Goal: Task Accomplishment & Management: Complete application form

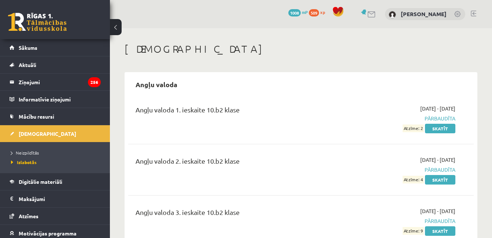
scroll to position [1928, 0]
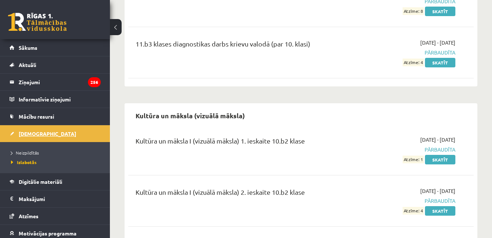
click at [63, 129] on link "[DEMOGRAPHIC_DATA]" at bounding box center [55, 133] width 91 height 17
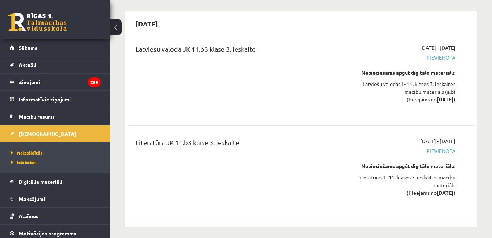
scroll to position [2525, 0]
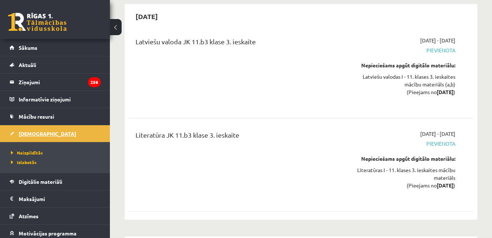
click at [48, 133] on link "[DEMOGRAPHIC_DATA]" at bounding box center [55, 133] width 91 height 17
click at [34, 153] on span "Neizpildītās" at bounding box center [27, 153] width 32 height 6
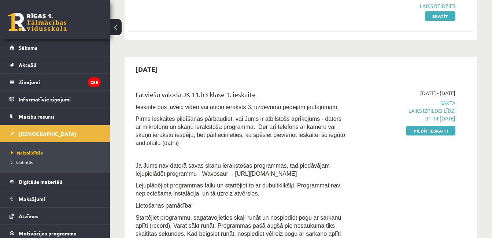
scroll to position [120, 0]
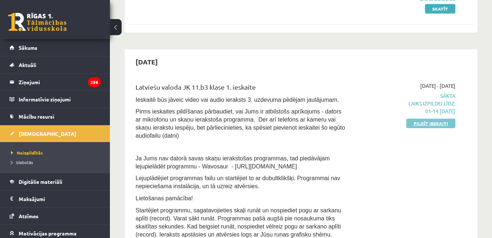
click at [445, 123] on link "Pildīt ieskaiti" at bounding box center [430, 124] width 49 height 10
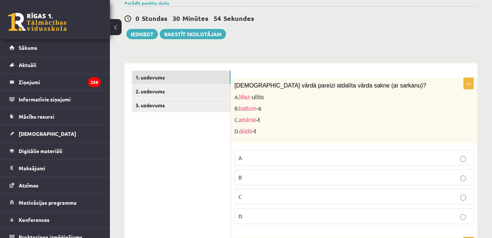
scroll to position [176, 0]
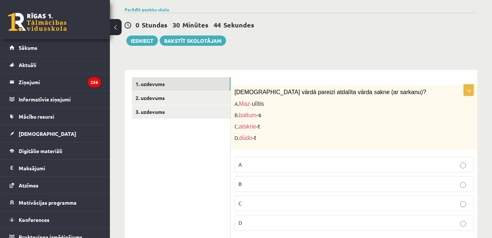
click at [459, 215] on label "D" at bounding box center [353, 223] width 239 height 16
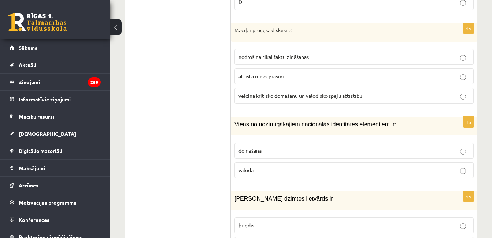
scroll to position [429, 0]
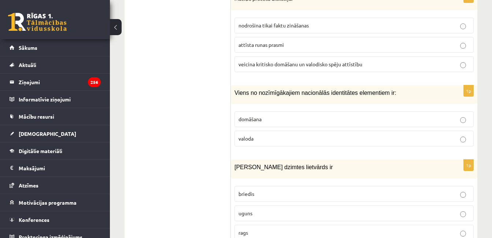
click at [350, 61] on span "veicina kritisko domāšanu un valodisko spēju attīstību" at bounding box center [300, 64] width 124 height 7
click at [302, 135] on p "valoda" at bounding box center [353, 139] width 231 height 8
click at [259, 209] on p "uguns" at bounding box center [353, 213] width 231 height 8
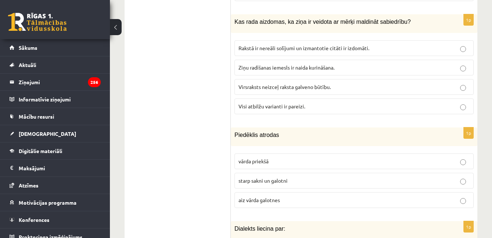
scroll to position [700, 0]
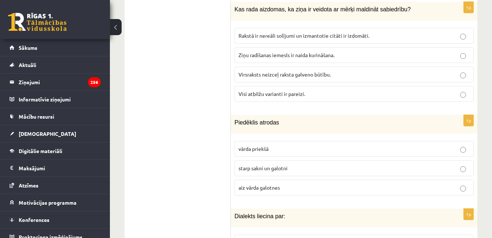
click at [330, 92] on label "Visi atbilžu varianti ir pareizi." at bounding box center [353, 94] width 239 height 16
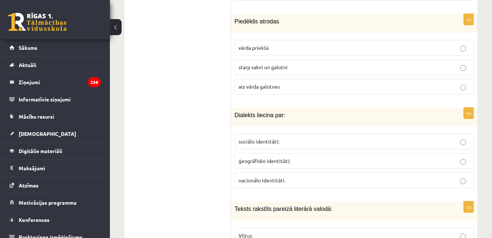
scroll to position [820, 0]
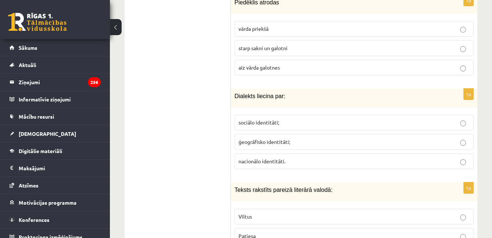
click at [345, 44] on p "starp sakni un galotni" at bounding box center [353, 48] width 231 height 8
click at [299, 138] on p "ģeogrāfisko identitāti;" at bounding box center [353, 142] width 231 height 8
click at [258, 232] on p "Patiesa" at bounding box center [353, 236] width 231 height 8
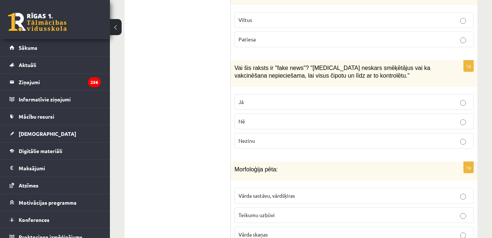
scroll to position [1085, 0]
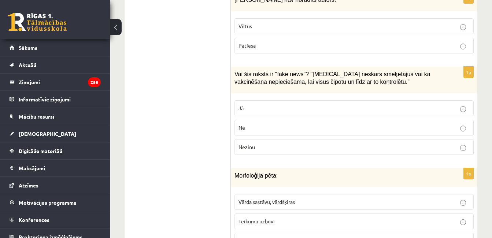
click at [440, 18] on label "Viltus" at bounding box center [353, 26] width 239 height 16
click at [373, 104] on p "Jā" at bounding box center [353, 108] width 231 height 8
click at [276, 198] on p "Vārda sastāvu, vārdšķiras" at bounding box center [353, 202] width 231 height 8
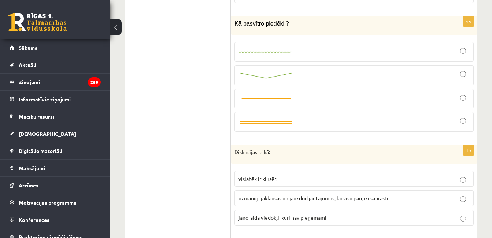
scroll to position [1362, 0]
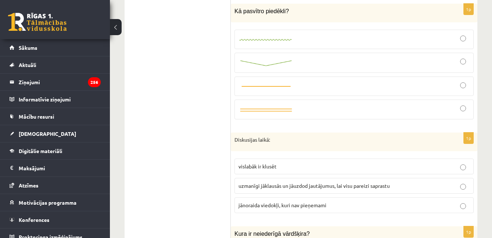
click at [400, 81] on div at bounding box center [353, 86] width 231 height 11
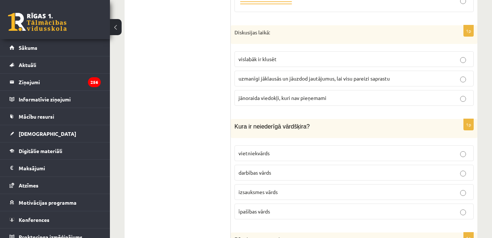
scroll to position [1489, 0]
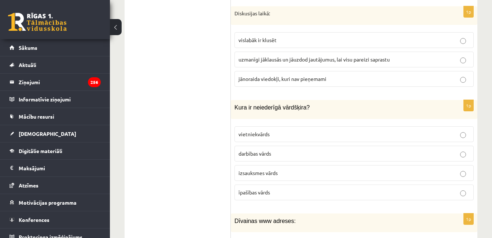
click at [404, 56] on p "uzmanīgi jāklausās un jāuzdod jautājumus, lai visu pareizi saprastu" at bounding box center [353, 60] width 231 height 8
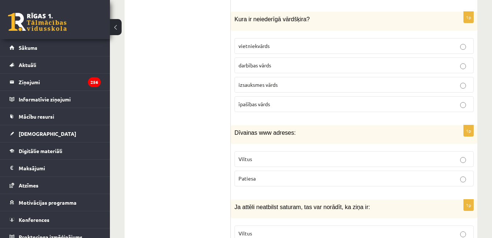
scroll to position [1571, 0]
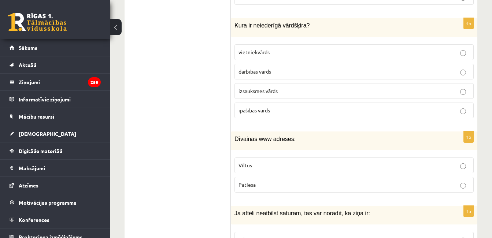
click at [429, 87] on p "izsauksmes vārds" at bounding box center [353, 91] width 231 height 8
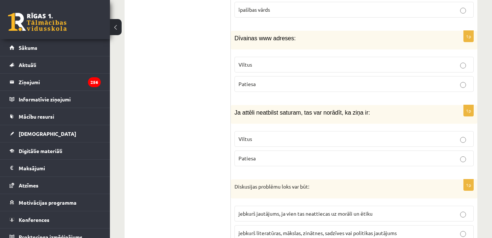
scroll to position [1678, 0]
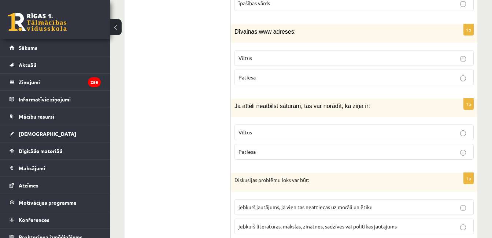
click at [450, 54] on p "Viltus" at bounding box center [353, 58] width 231 height 8
click at [403, 129] on p "Viltus" at bounding box center [353, 133] width 231 height 8
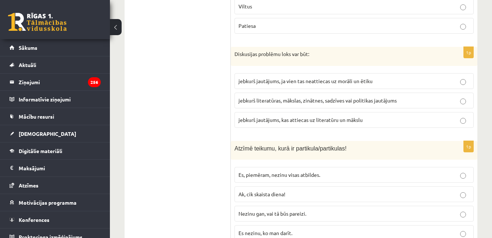
scroll to position [1810, 0]
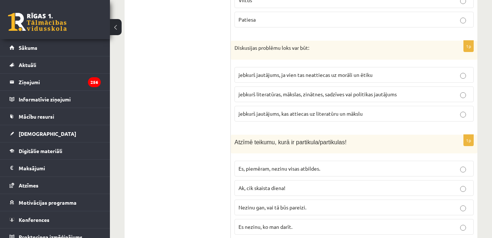
click at [316, 106] on label "jebkurš jautājums, kas attiecas uz literatūru un mākslu" at bounding box center [353, 114] width 239 height 16
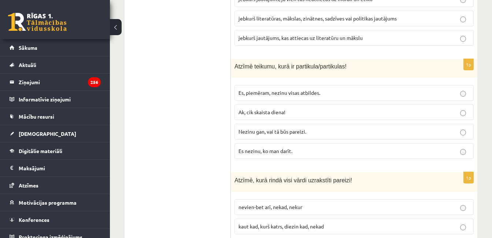
scroll to position [1892, 0]
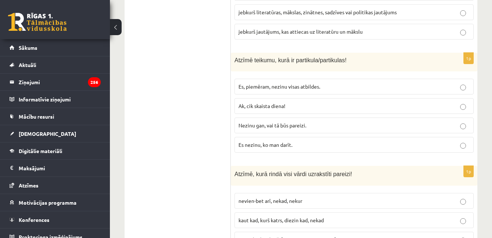
click at [454, 122] on p "Nezinu gan, vai tā būs pareizi." at bounding box center [353, 126] width 231 height 8
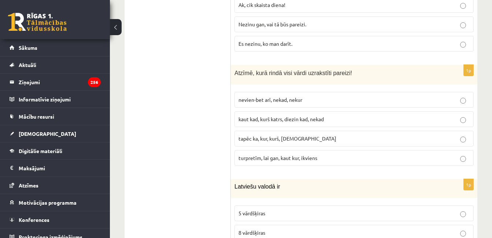
scroll to position [2000, 0]
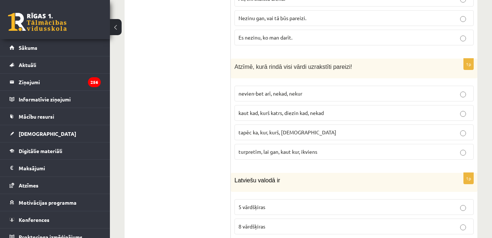
click at [440, 109] on p "kaut kad, kurš katrs, diezin kad, nekad" at bounding box center [353, 113] width 231 height 8
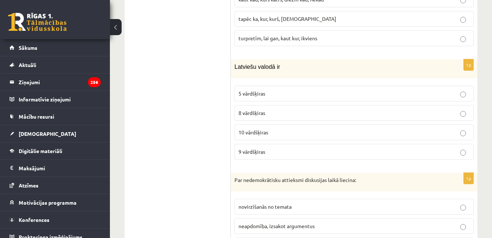
scroll to position [2138, 0]
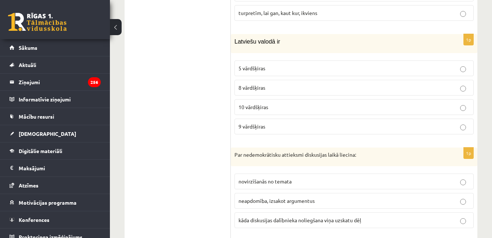
click at [453, 103] on p "10 vārdšķiras" at bounding box center [353, 107] width 231 height 8
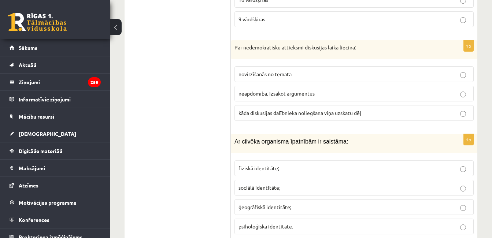
scroll to position [2252, 0]
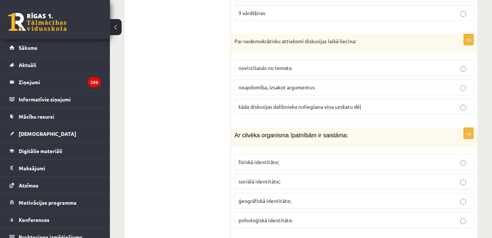
click at [448, 103] on p "kāda diskusijas dalībnieka noliegšana viņa uzskatu dēļ" at bounding box center [353, 107] width 231 height 8
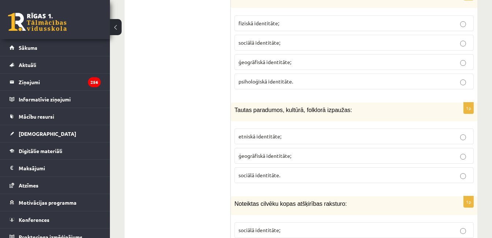
scroll to position [2384, 0]
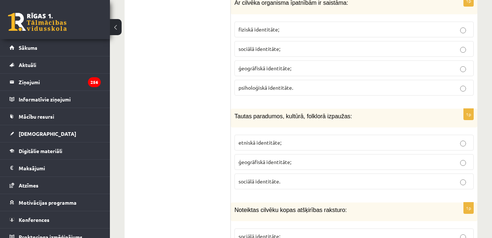
click at [454, 26] on p "fiziskā identitāte;" at bounding box center [353, 30] width 231 height 8
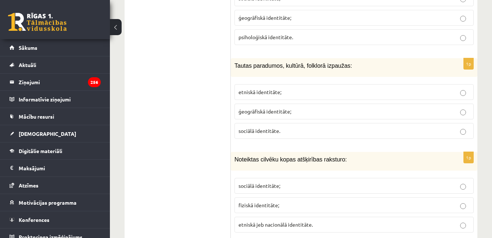
scroll to position [2441, 0]
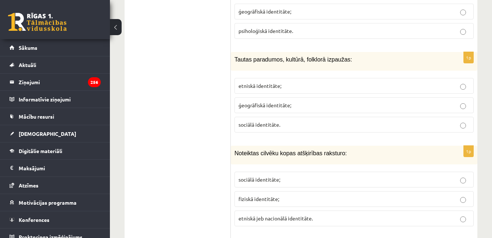
click at [327, 121] on p "sociālā identitāte." at bounding box center [353, 125] width 231 height 8
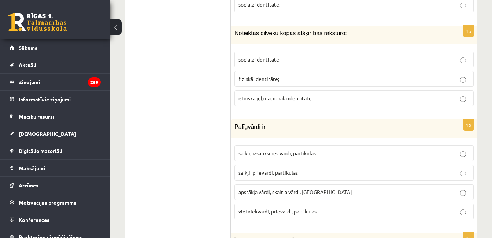
scroll to position [2567, 0]
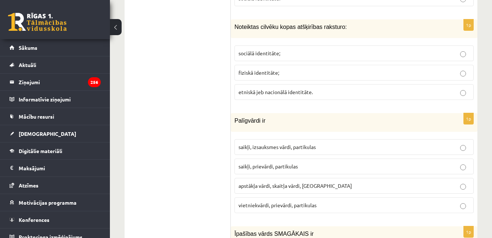
click at [417, 84] on label "etniskā jeb nacionālā identitāte." at bounding box center [353, 92] width 239 height 16
click at [405, 49] on p "sociālā identitāte;" at bounding box center [353, 53] width 231 height 8
drag, startPoint x: 491, startPoint y: 163, endPoint x: 495, endPoint y: 163, distance: 3.7
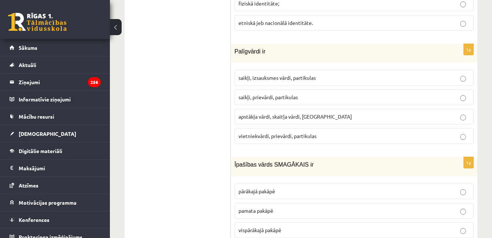
scroll to position [2643, 0]
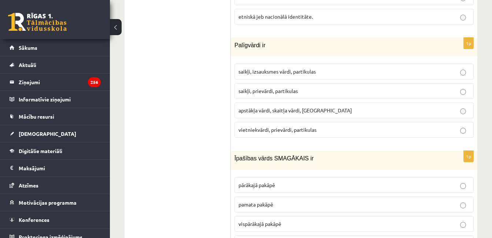
click at [289, 126] on span "vietniekvārdi, prievārdi, partikulas" at bounding box center [277, 129] width 78 height 7
click at [320, 87] on p "saikļi, prievārdi, partikulas" at bounding box center [353, 91] width 231 height 8
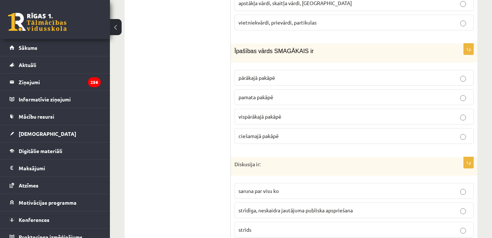
scroll to position [2763, 0]
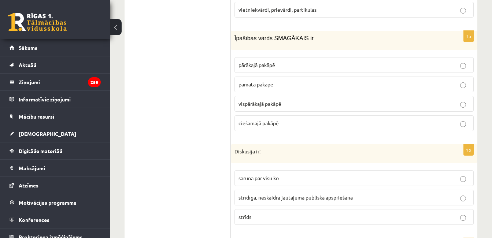
click at [352, 100] on p "vispārākajā pakāpē" at bounding box center [353, 104] width 231 height 8
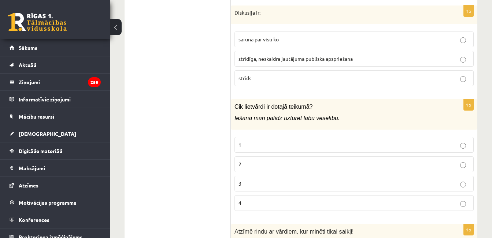
scroll to position [2908, 0]
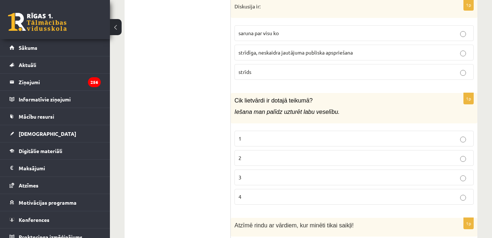
click at [347, 49] on span "strīdīga, neskaidra jautājuma publiska apspriešana" at bounding box center [295, 52] width 114 height 7
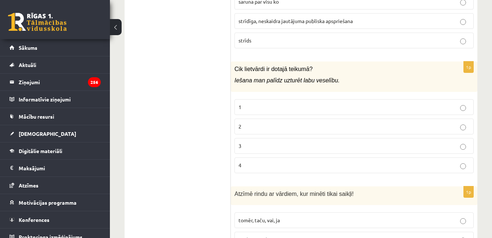
scroll to position [2977, 0]
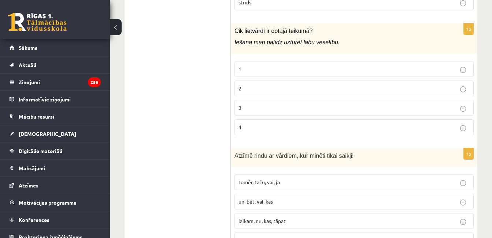
click at [427, 104] on p "3" at bounding box center [353, 108] width 231 height 8
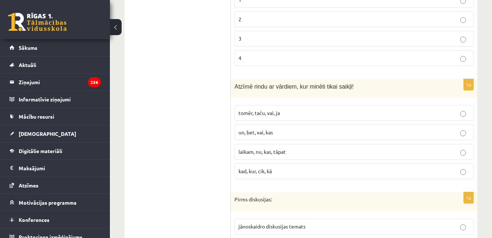
scroll to position [3059, 0]
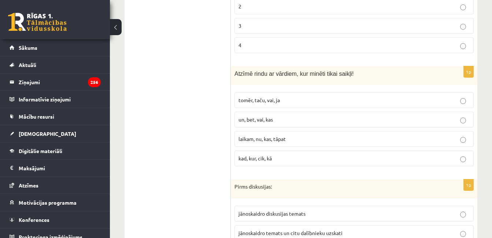
click at [320, 96] on p "tomēr, taču, vai, ja" at bounding box center [353, 100] width 231 height 8
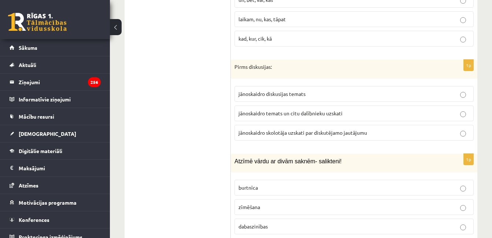
scroll to position [3192, 0]
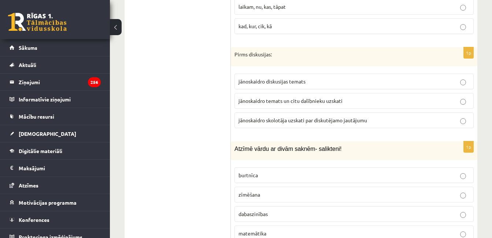
click at [387, 97] on p "jānoskaidro temats un citu dalībnieku uzskati" at bounding box center [353, 101] width 231 height 8
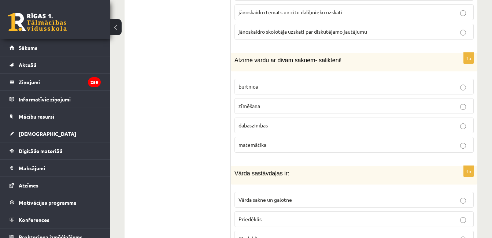
scroll to position [3287, 0]
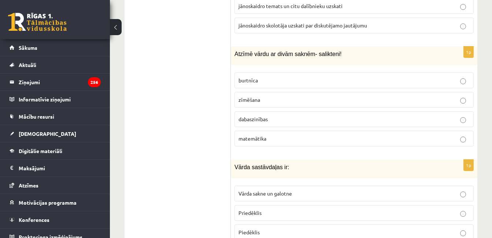
click at [388, 115] on p "dabaszinības" at bounding box center [353, 119] width 231 height 8
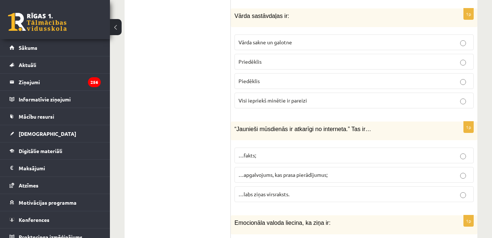
scroll to position [3412, 0]
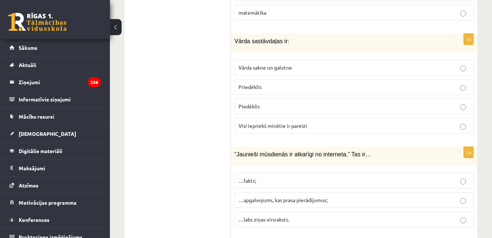
click at [350, 122] on label "Visi iepriekš minētie ir pareizi" at bounding box center [353, 126] width 239 height 16
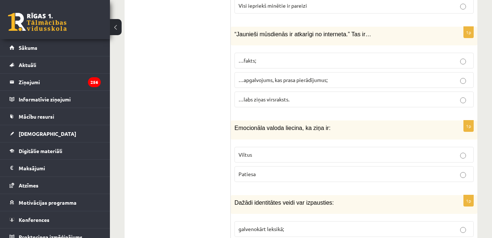
scroll to position [3570, 0]
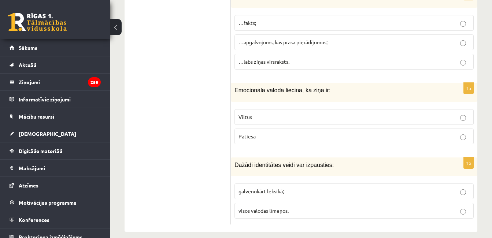
click at [342, 38] on p "…apgalvojums, kas prasa pierādījumus;" at bounding box center [353, 42] width 231 height 8
click at [378, 113] on p "Viltus" at bounding box center [353, 117] width 231 height 8
click at [306, 207] on p "visos valodas līmeņos." at bounding box center [353, 211] width 231 height 8
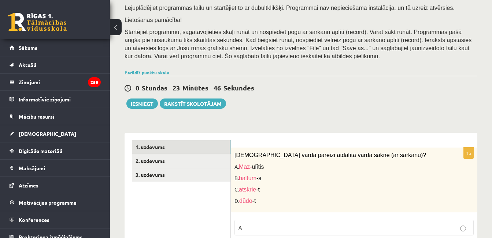
scroll to position [107, 0]
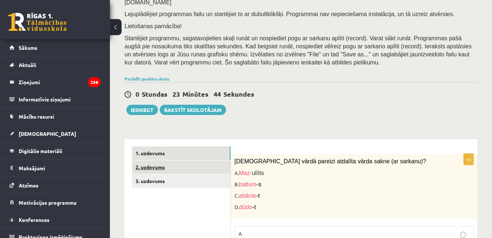
click at [213, 160] on link "2. uzdevums" at bounding box center [181, 167] width 98 height 14
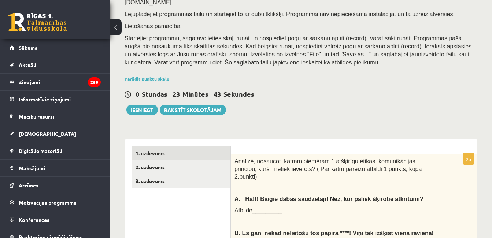
click at [206, 146] on link "1. uzdevums" at bounding box center [181, 153] width 98 height 14
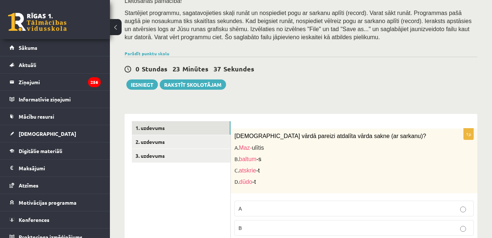
scroll to position [139, 0]
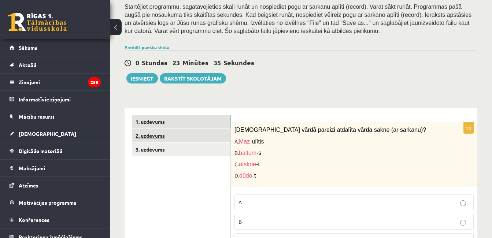
click at [211, 129] on link "2. uzdevums" at bounding box center [181, 136] width 98 height 14
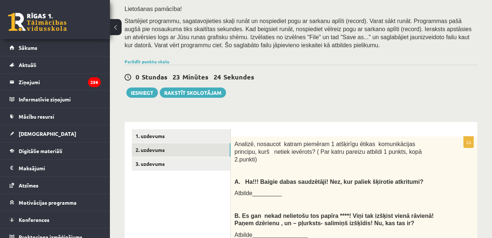
scroll to position [123, 0]
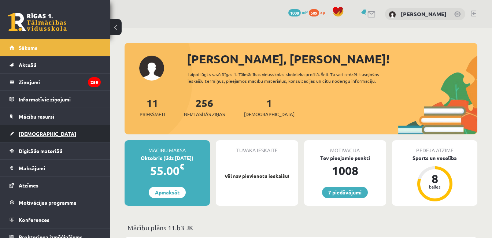
click at [39, 135] on span "[DEMOGRAPHIC_DATA]" at bounding box center [47, 133] width 57 height 7
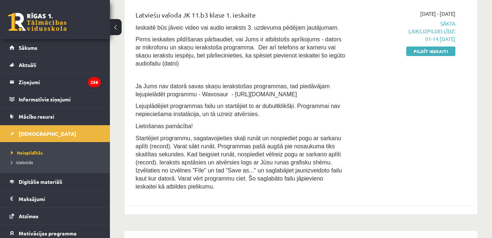
scroll to position [177, 0]
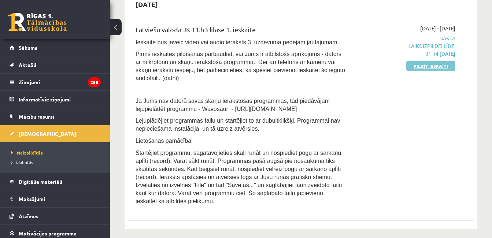
click at [446, 64] on link "Pildīt ieskaiti" at bounding box center [430, 66] width 49 height 10
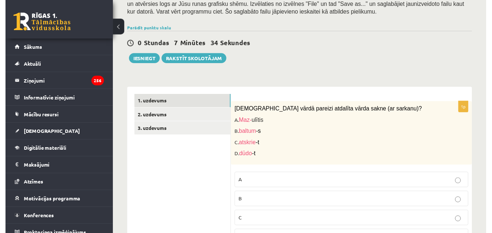
scroll to position [133, 0]
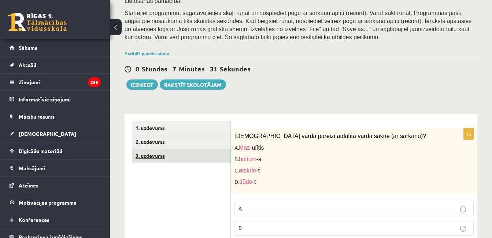
click at [169, 149] on link "3. uzdevums" at bounding box center [181, 156] width 98 height 14
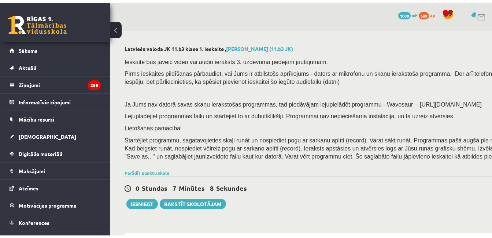
scroll to position [4, 0]
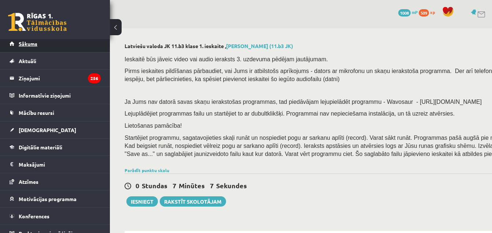
click at [81, 47] on link "Sākums" at bounding box center [55, 43] width 91 height 17
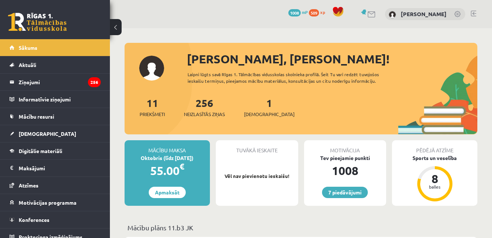
click at [476, 11] on div "7 Dāvanas 1008 mP 509 xp [PERSON_NAME]" at bounding box center [301, 14] width 382 height 28
click at [473, 13] on link at bounding box center [472, 14] width 5 height 6
